Goal: Information Seeking & Learning: Learn about a topic

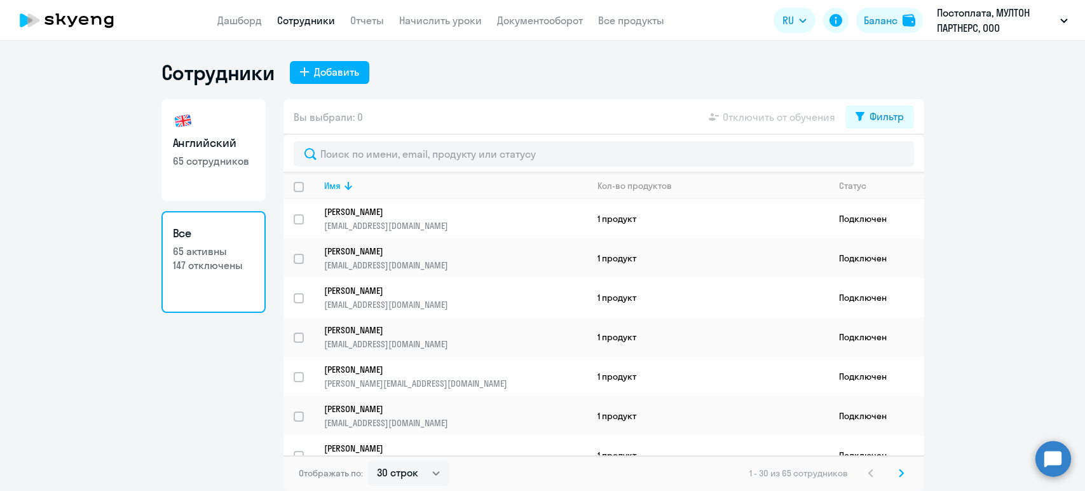
select select "30"
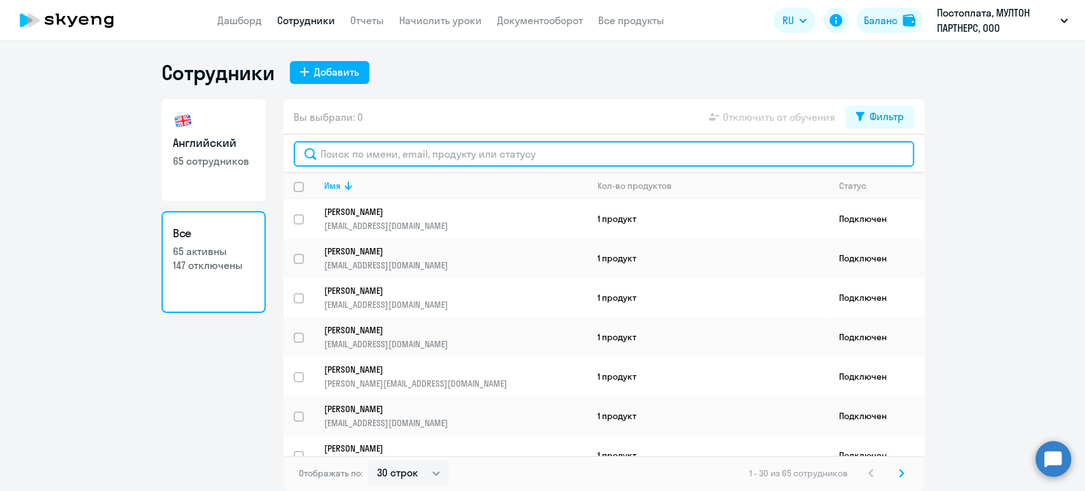
click at [475, 148] on input "text" at bounding box center [604, 153] width 621 height 25
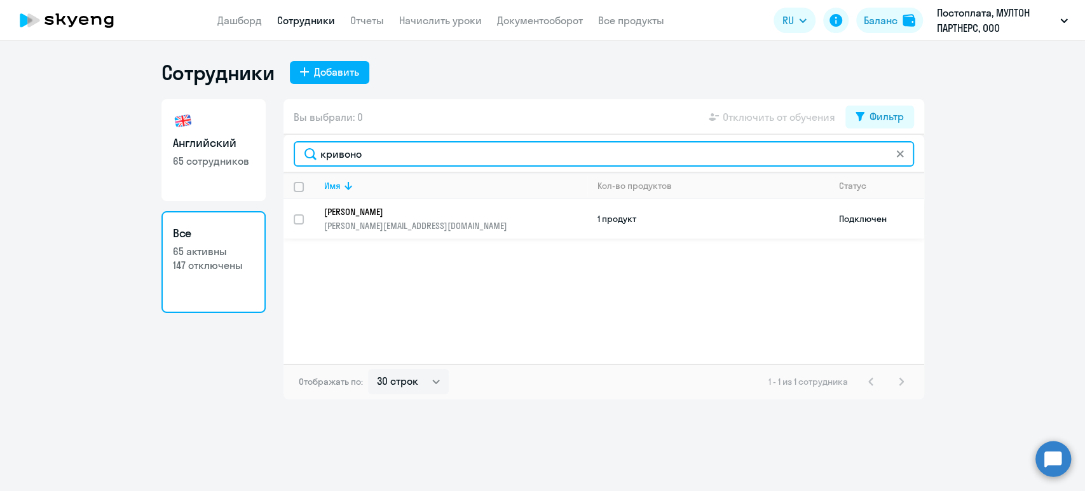
type input "кривоно"
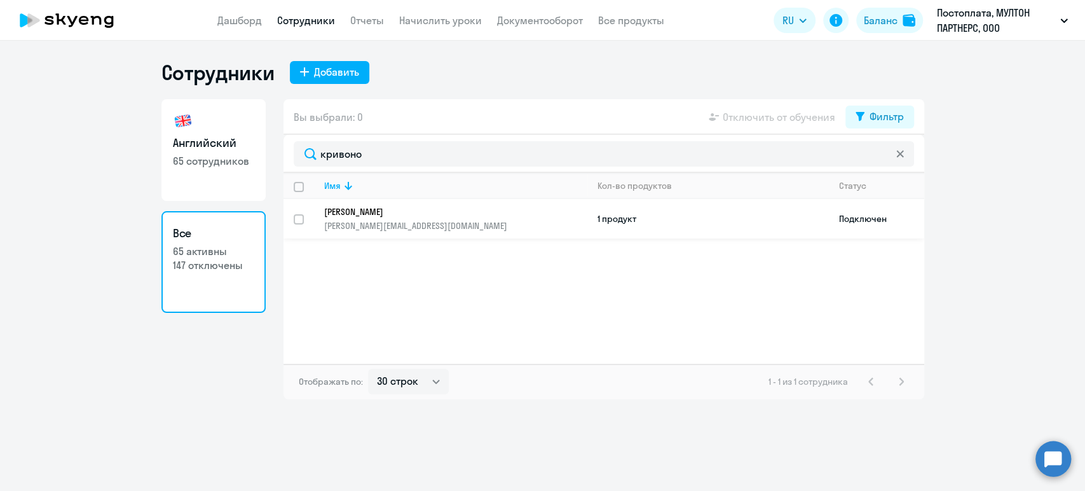
click at [380, 208] on p "[PERSON_NAME]" at bounding box center [446, 211] width 245 height 11
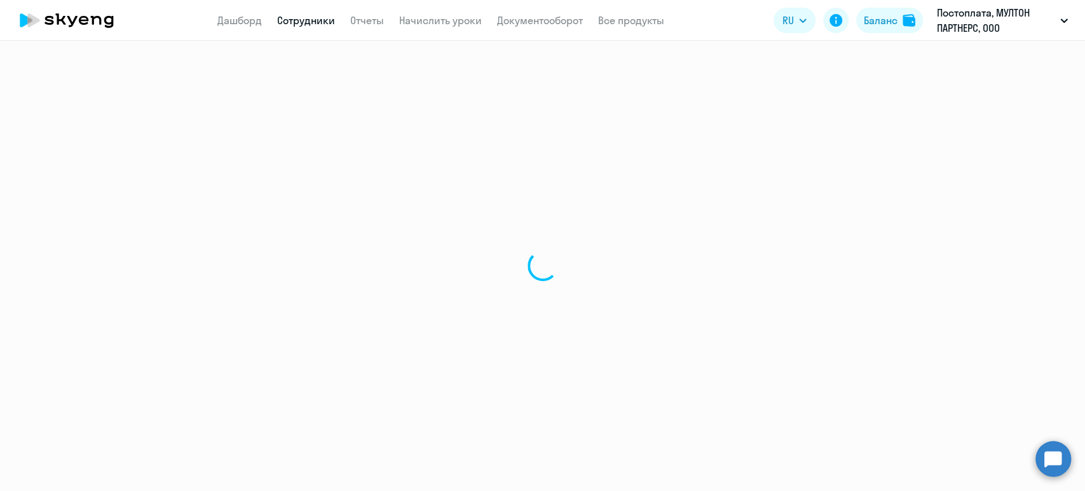
select select "english"
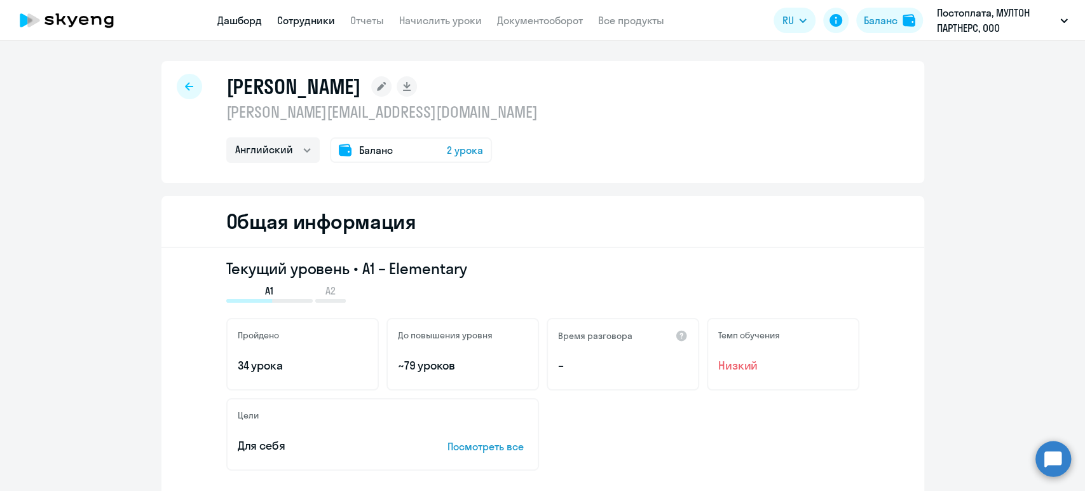
click at [238, 14] on link "Дашборд" at bounding box center [239, 20] width 45 height 13
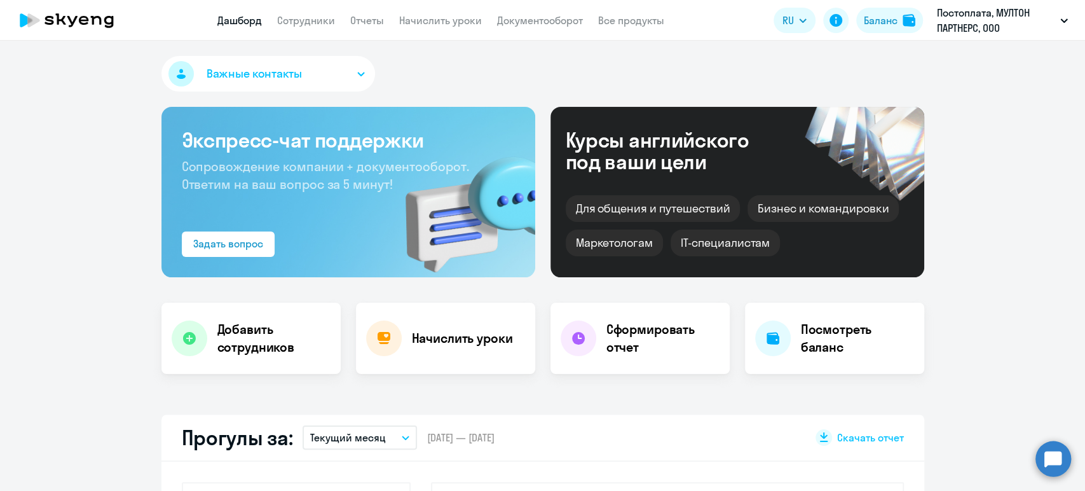
scroll to position [212, 0]
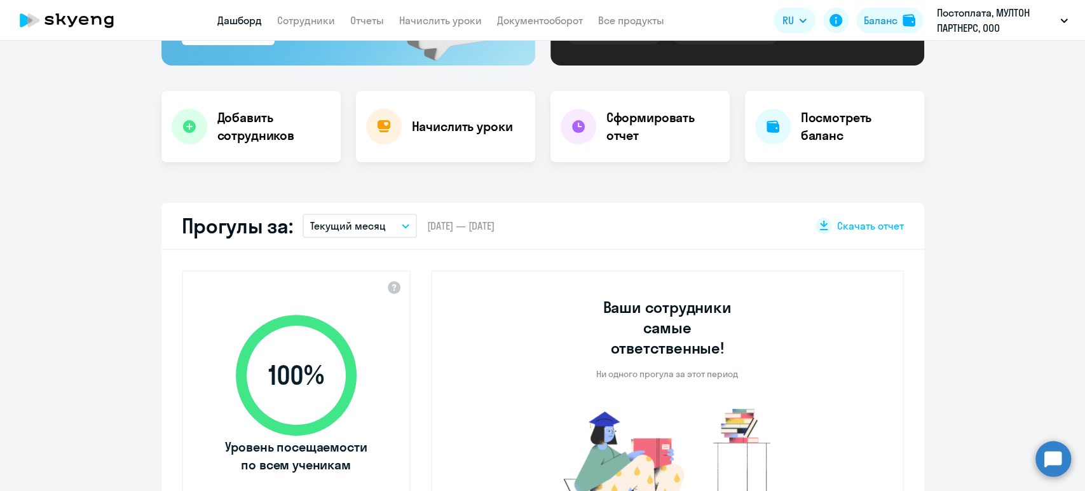
select select "30"
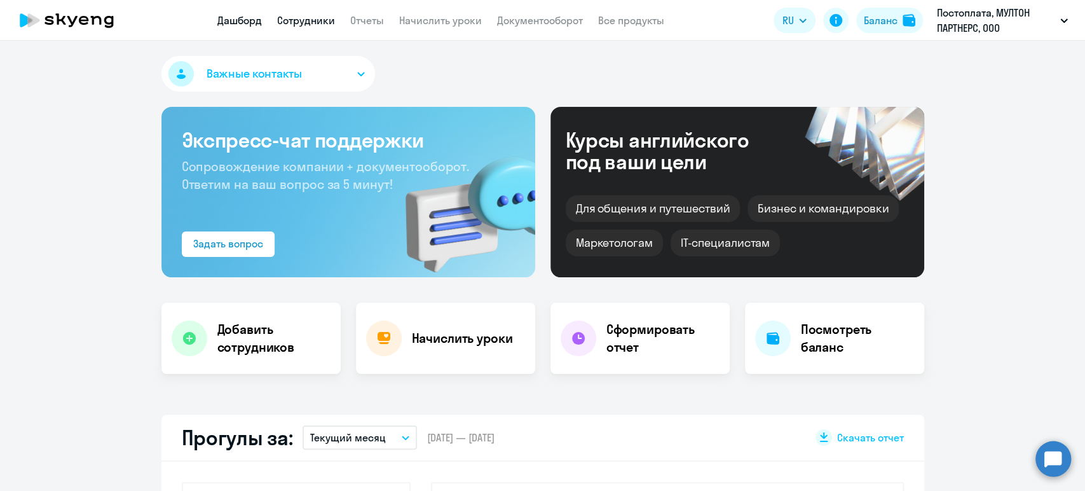
click at [312, 18] on link "Сотрудники" at bounding box center [306, 20] width 58 height 13
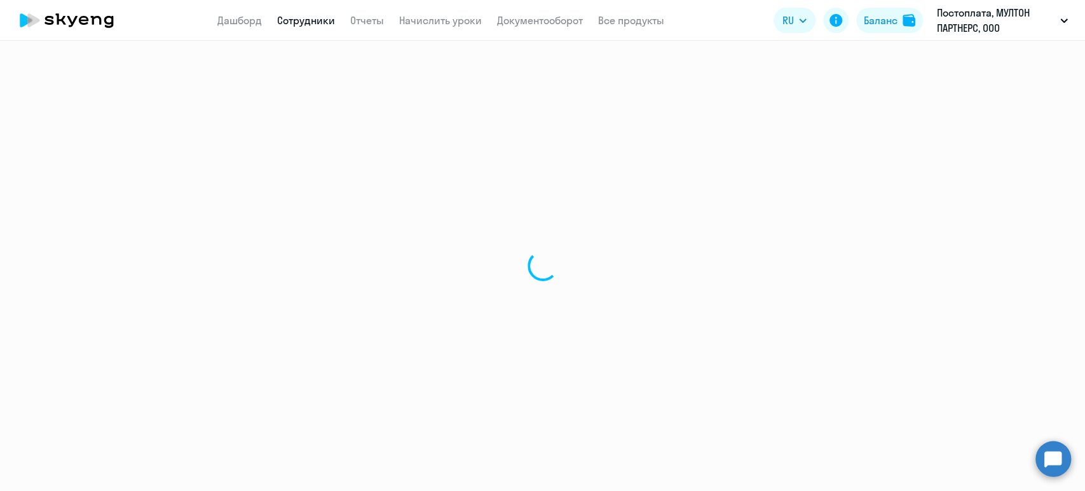
select select "30"
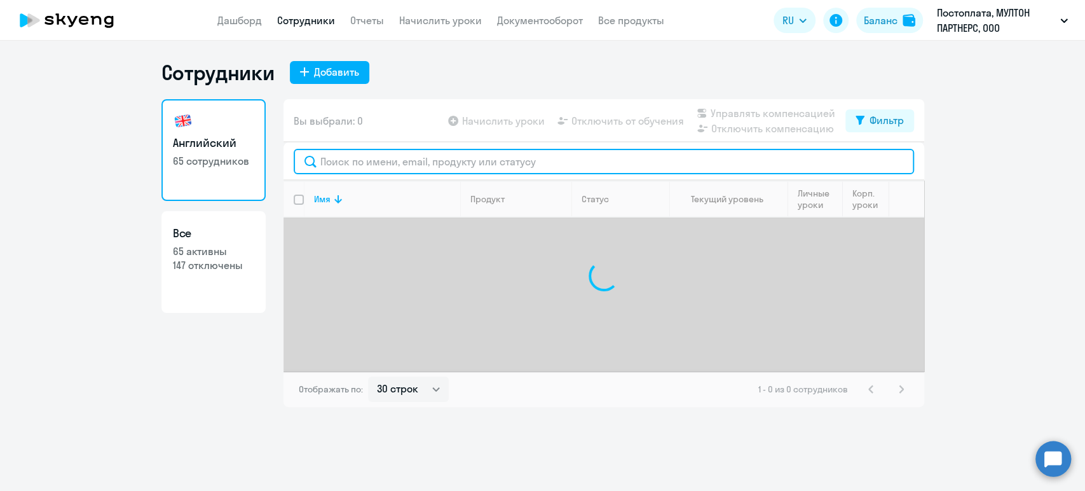
click at [461, 165] on input "text" at bounding box center [604, 161] width 621 height 25
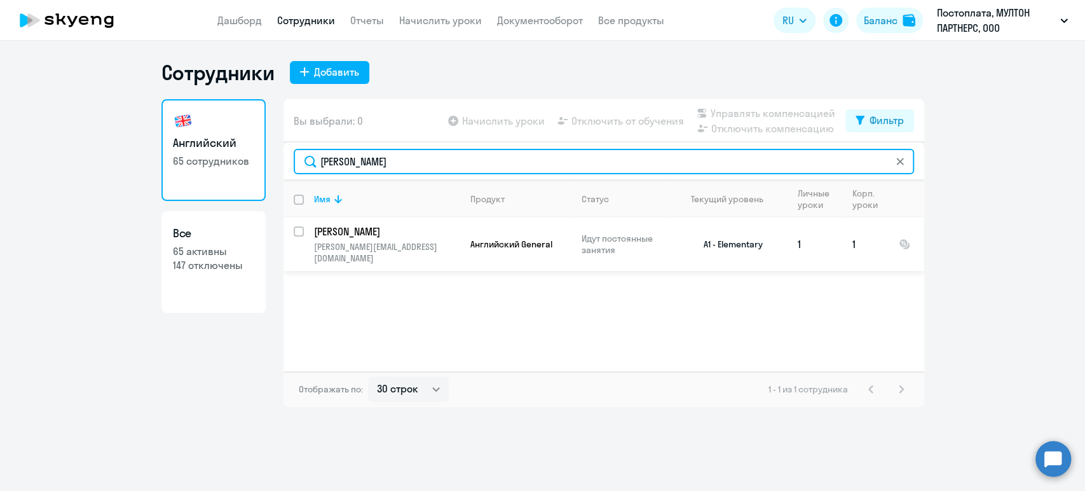
type input "[PERSON_NAME]"
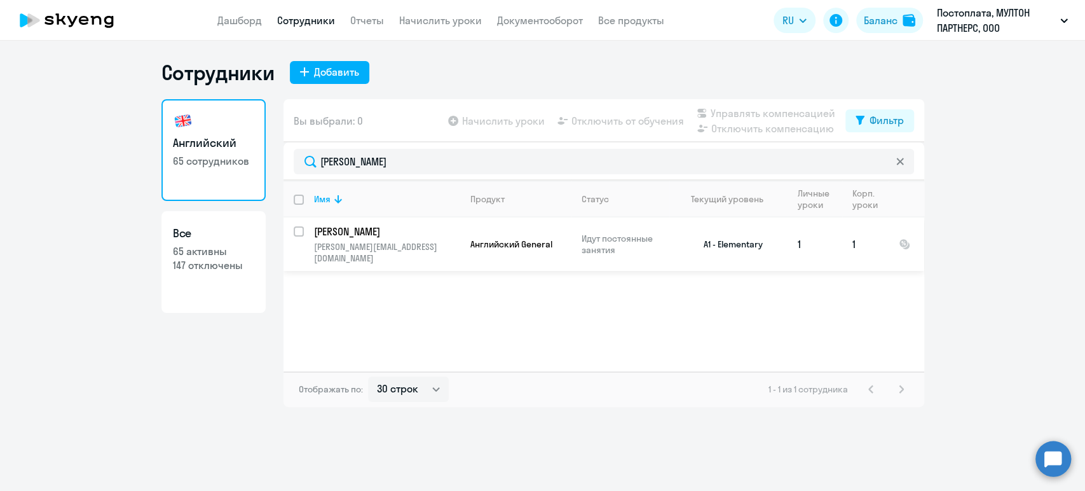
click at [387, 231] on p "[PERSON_NAME]" at bounding box center [386, 231] width 144 height 14
select select "english"
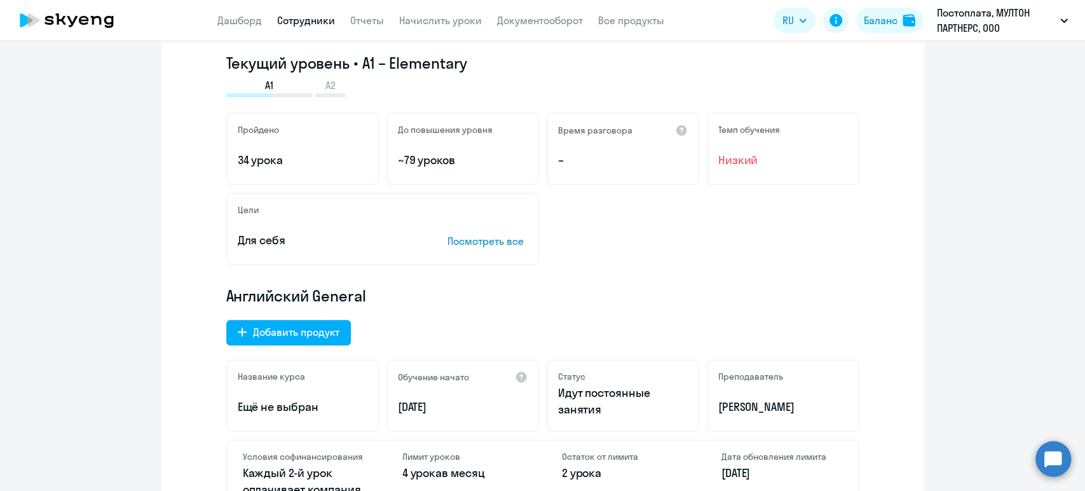
scroll to position [282, 0]
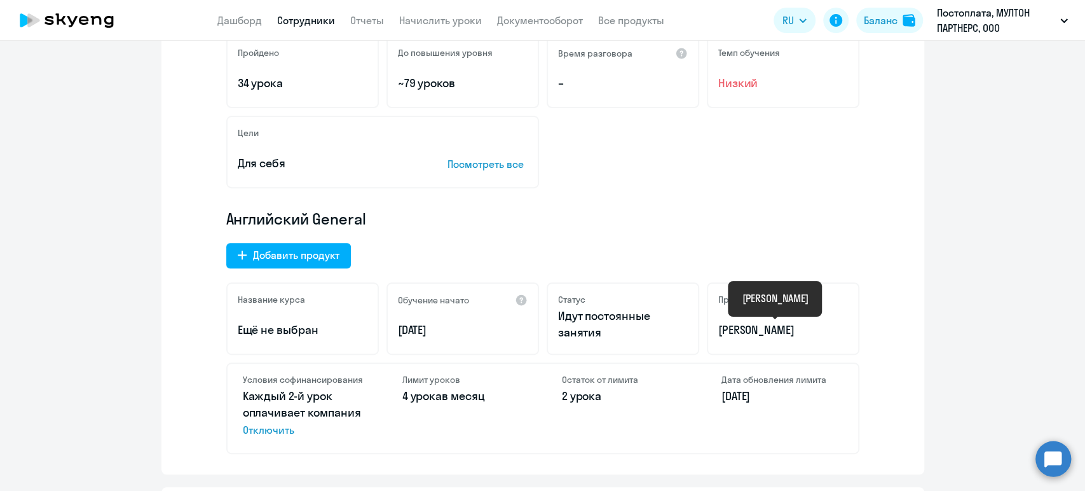
click at [788, 328] on p "[PERSON_NAME]" at bounding box center [783, 330] width 130 height 17
click at [772, 299] on div "[PERSON_NAME]" at bounding box center [775, 298] width 66 height 15
click at [753, 329] on p "[PERSON_NAME]" at bounding box center [783, 330] width 130 height 17
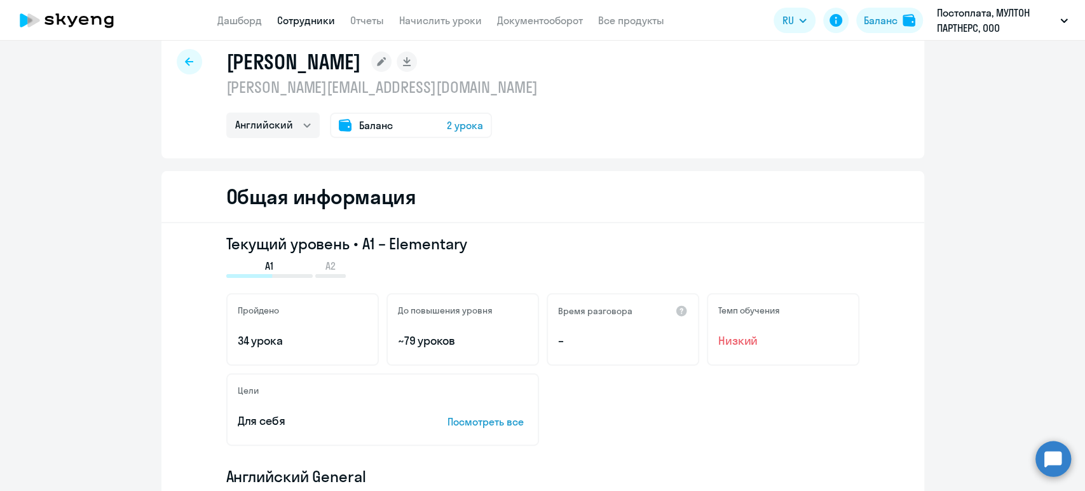
scroll to position [0, 0]
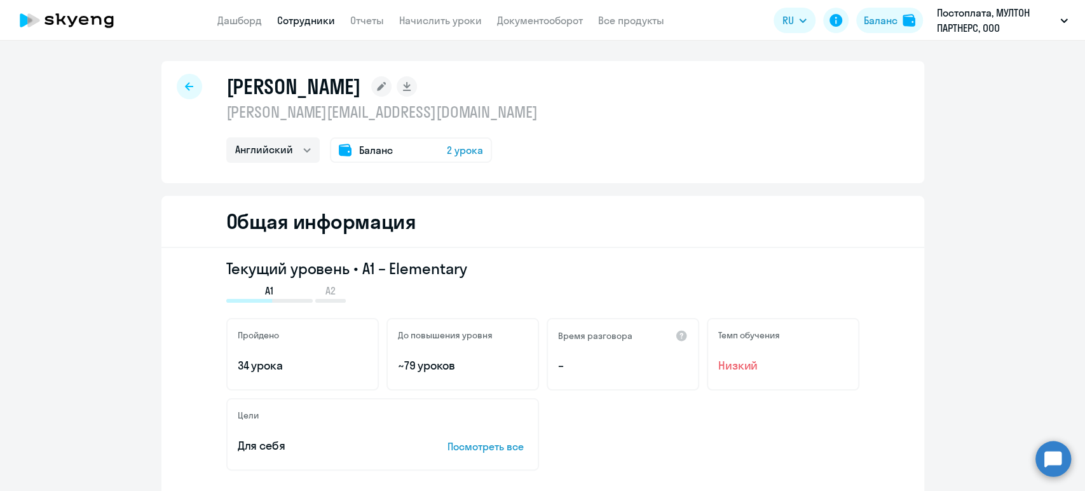
click at [234, 13] on app-menu-item-link "Дашборд" at bounding box center [239, 21] width 45 height 16
click at [233, 19] on link "Дашборд" at bounding box center [239, 20] width 45 height 13
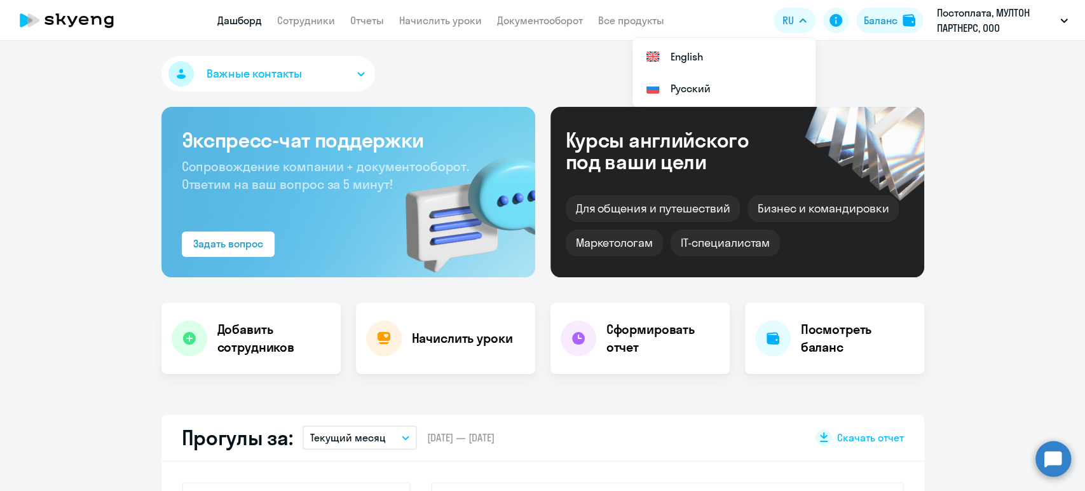
select select "30"
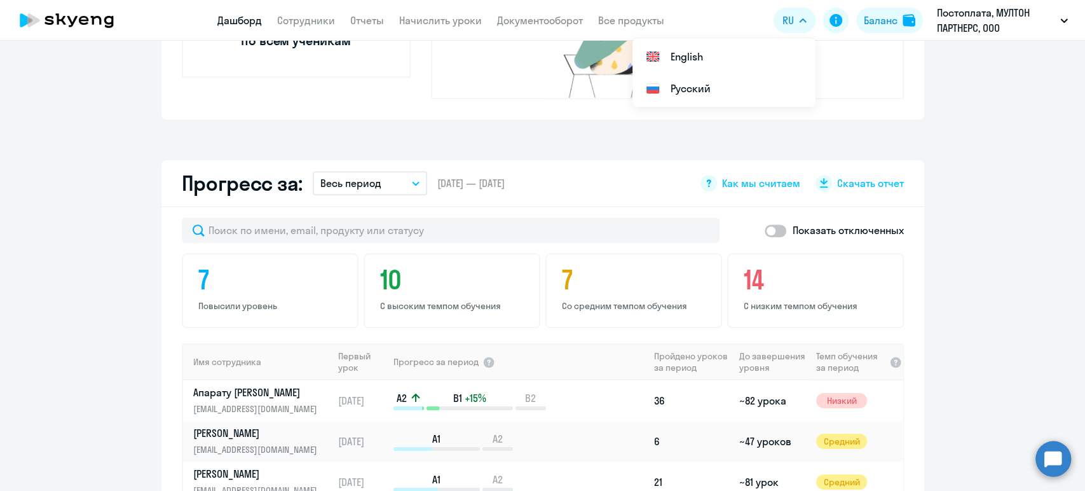
click at [997, 264] on app-progress-dashboard "Прогресс за: Весь период – [DATE] — [DATE] Как мы считаем Скачать отчет Показат…" at bounding box center [542, 416] width 1085 height 512
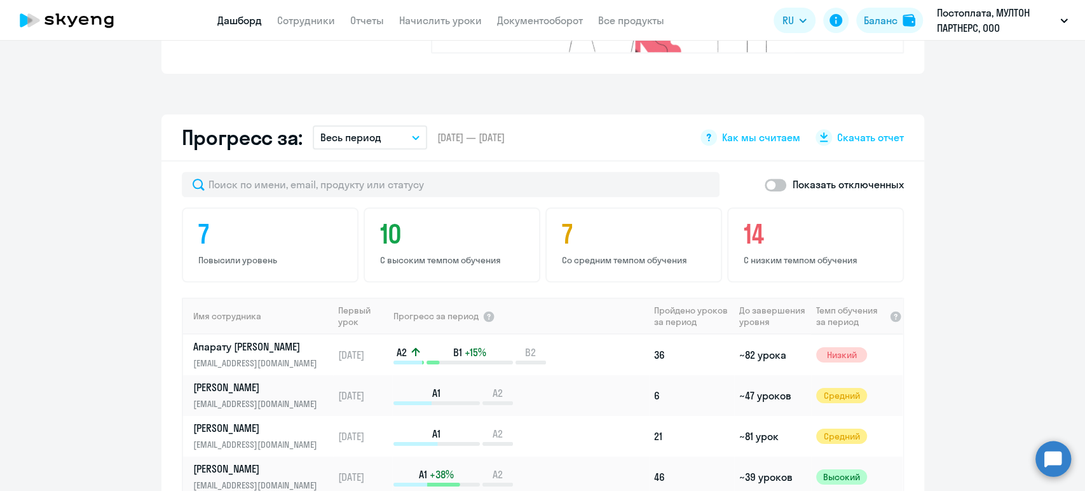
scroll to position [706, 0]
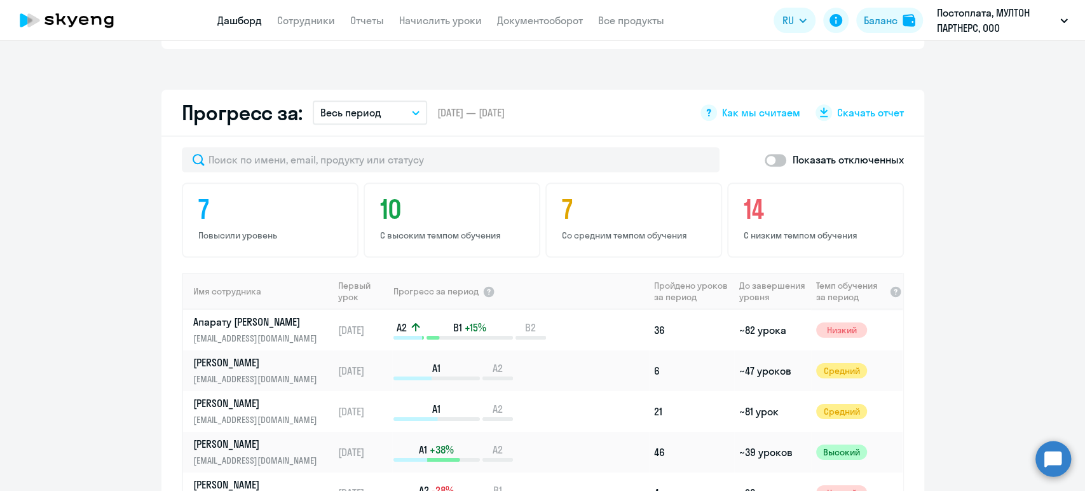
click at [1002, 225] on app-progress-dashboard "Прогресс за: Весь период – [DATE] — [DATE] Как мы считаем Скачать отчет Показат…" at bounding box center [542, 346] width 1085 height 512
click at [240, 22] on link "Дашборд" at bounding box center [239, 20] width 45 height 13
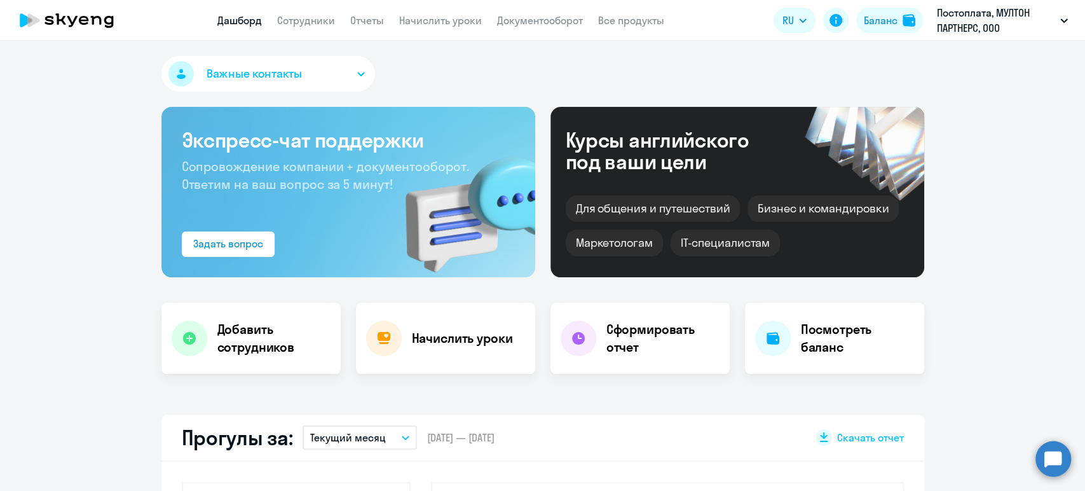
scroll to position [0, 0]
